Goal: Task Accomplishment & Management: Manage account settings

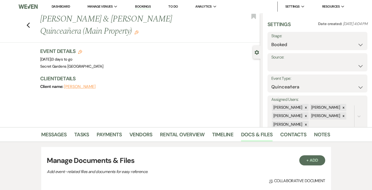
select select "15"
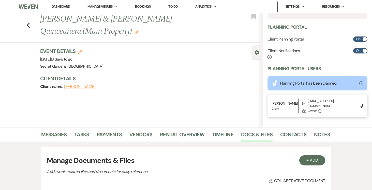
click at [62, 6] on link "Dashboard" at bounding box center [61, 6] width 18 height 4
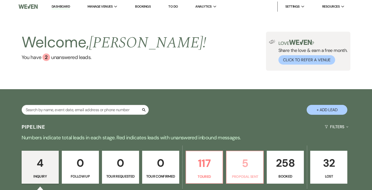
click at [241, 165] on p "5" at bounding box center [244, 163] width 30 height 17
select select "6"
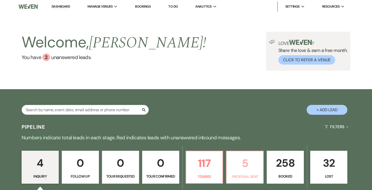
select select "6"
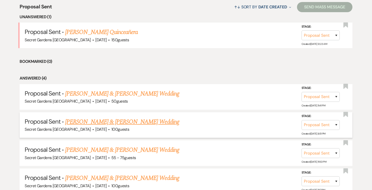
scroll to position [204, 0]
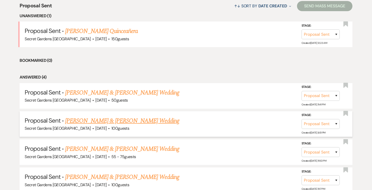
click at [141, 119] on link "[PERSON_NAME] & [PERSON_NAME] Wedding" at bounding box center [122, 121] width 114 height 9
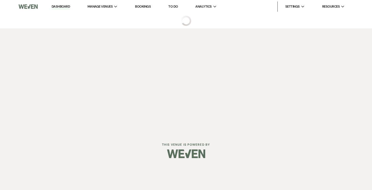
select select "6"
select select "17"
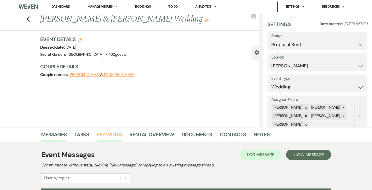
click at [101, 132] on link "Payments" at bounding box center [109, 136] width 25 height 11
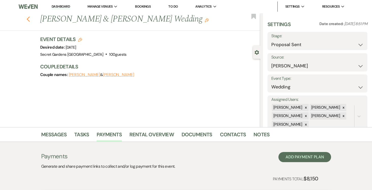
click at [27, 22] on icon "Previous" at bounding box center [28, 19] width 4 height 6
select select "6"
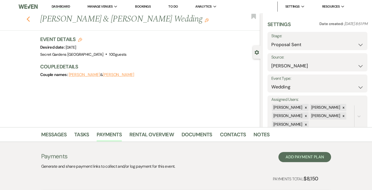
select select "6"
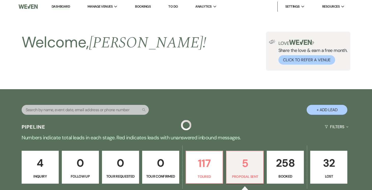
scroll to position [204, 0]
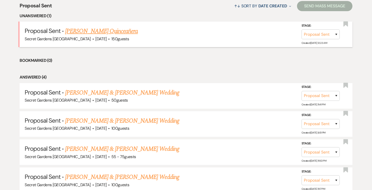
click at [84, 30] on link "[PERSON_NAME] Quinceañera" at bounding box center [101, 31] width 73 height 9
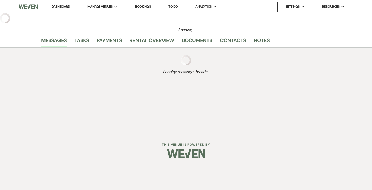
select select "6"
select select "2"
select select "15"
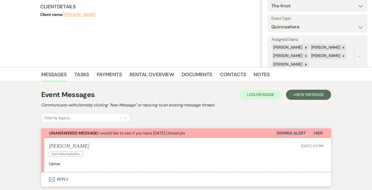
scroll to position [77, 0]
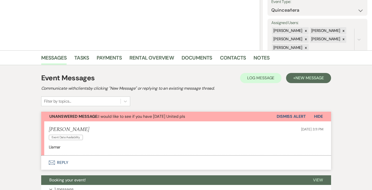
click at [185, 116] on span "Unanswered Message: I would like to see if you have February 13 /2027 United pls" at bounding box center [117, 116] width 136 height 5
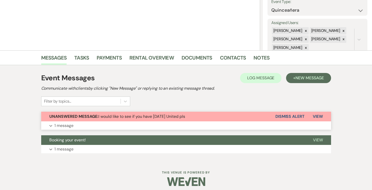
click at [167, 115] on span "Unanswered Message: I would like to see if you have February 13 /2027 United pls" at bounding box center [117, 116] width 136 height 5
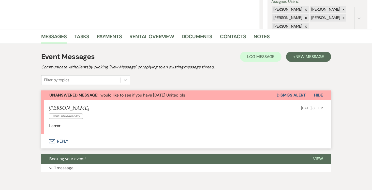
scroll to position [121, 0]
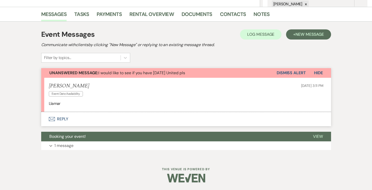
click at [60, 120] on button "Envelope Reply" at bounding box center [186, 119] width 290 height 14
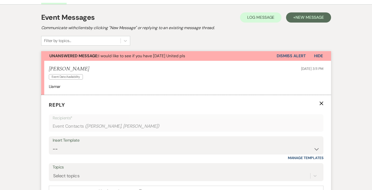
scroll to position [125, 0]
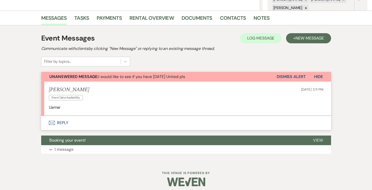
click at [64, 123] on button "Envelope Reply" at bounding box center [186, 123] width 290 height 14
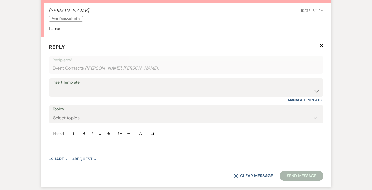
scroll to position [257, 0]
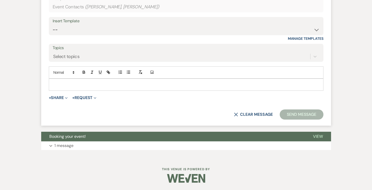
click at [83, 85] on p at bounding box center [186, 85] width 266 height 6
click at [293, 114] on button "Send Message" at bounding box center [300, 115] width 43 height 10
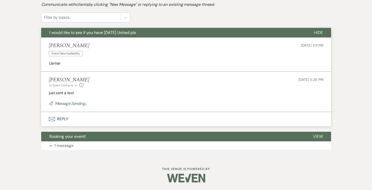
scroll to position [161, 0]
click at [315, 136] on span "View" at bounding box center [318, 136] width 10 height 5
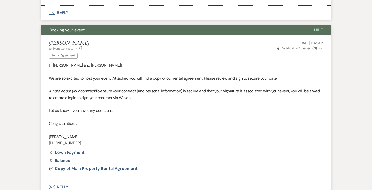
scroll to position [268, 0]
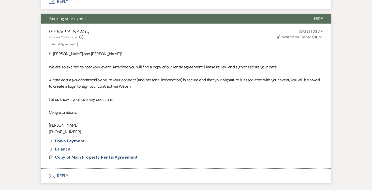
click at [320, 37] on use "button" at bounding box center [320, 38] width 3 height 2
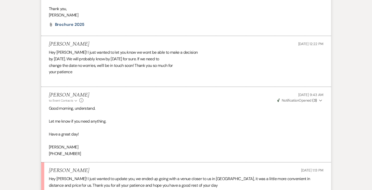
scroll to position [341, 0]
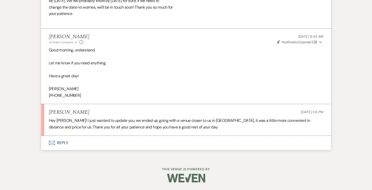
click at [59, 141] on button "Envelope Reply" at bounding box center [186, 143] width 290 height 14
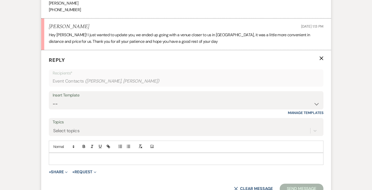
scroll to position [464, 0]
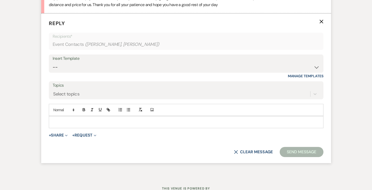
click at [84, 120] on p at bounding box center [186, 123] width 266 height 6
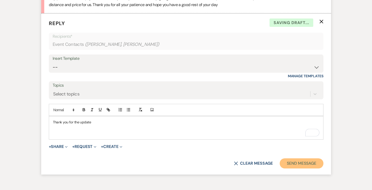
click at [300, 165] on button "Send Message" at bounding box center [300, 164] width 43 height 10
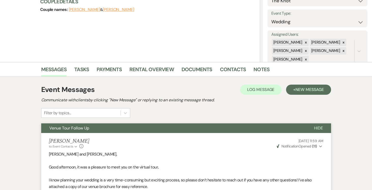
scroll to position [0, 0]
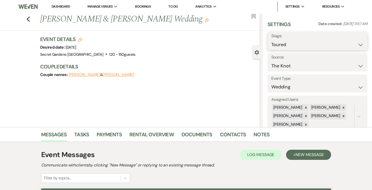
click at [359, 45] on select "Inquiry Follow Up Tour Requested Tour Confirmed Toured Proposal Sent Booked Lost" at bounding box center [317, 45] width 92 height 10
select select "8"
click at [271, 40] on select "Inquiry Follow Up Tour Requested Tour Confirmed Toured Proposal Sent Booked Lost" at bounding box center [317, 45] width 92 height 10
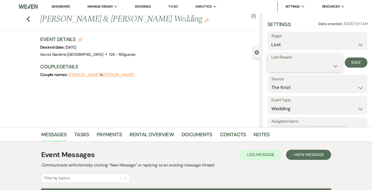
click at [335, 65] on select "Booked Elsewhere Budget Date Unavailable No Response Not a Good Match Capacity …" at bounding box center [304, 66] width 67 height 10
select select "6"
click at [271, 61] on select "Booked Elsewhere Budget Date Unavailable No Response Not a Good Match Capacity …" at bounding box center [304, 66] width 67 height 10
click at [353, 62] on button "Save" at bounding box center [355, 63] width 23 height 10
click at [28, 19] on use "button" at bounding box center [27, 20] width 3 height 6
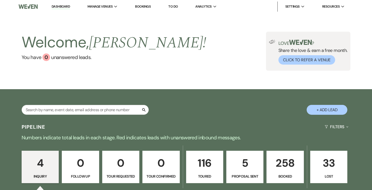
click at [60, 7] on link "Dashboard" at bounding box center [61, 6] width 18 height 5
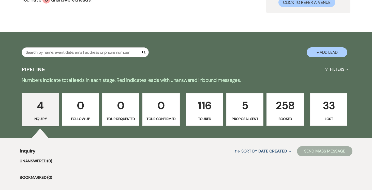
scroll to position [85, 0]
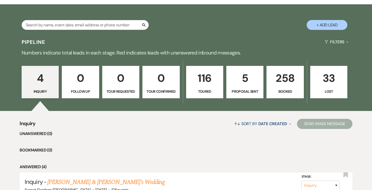
click at [247, 74] on p "5" at bounding box center [244, 78] width 30 height 17
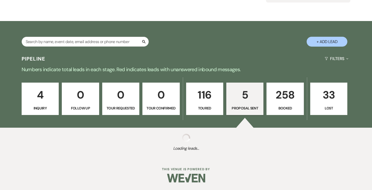
scroll to position [85, 0]
select select "6"
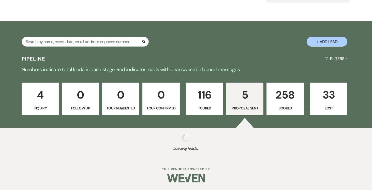
select select "6"
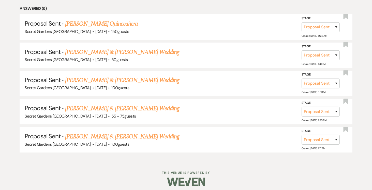
scroll to position [246, 0]
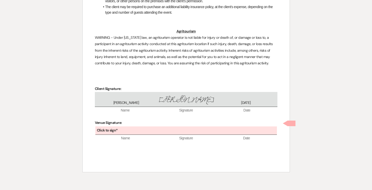
scroll to position [1412, 0]
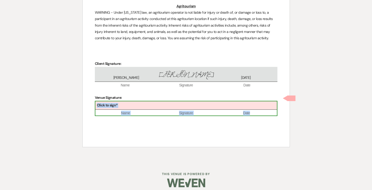
click at [143, 102] on div "Click to sign*" at bounding box center [185, 106] width 181 height 8
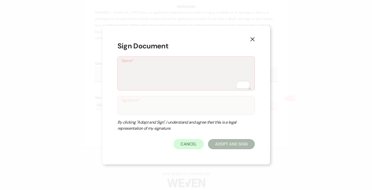
click at [253, 38] on use "button" at bounding box center [252, 39] width 4 height 4
